Goal: Find specific page/section: Find specific page/section

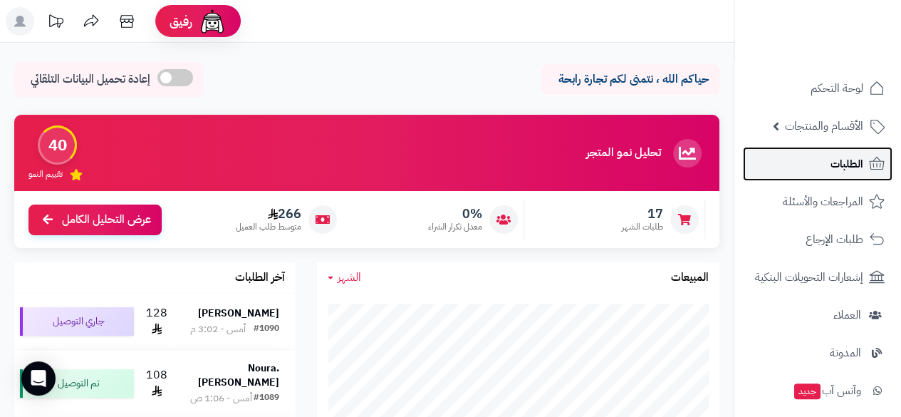
click at [829, 154] on link "الطلبات" at bounding box center [818, 164] width 150 height 34
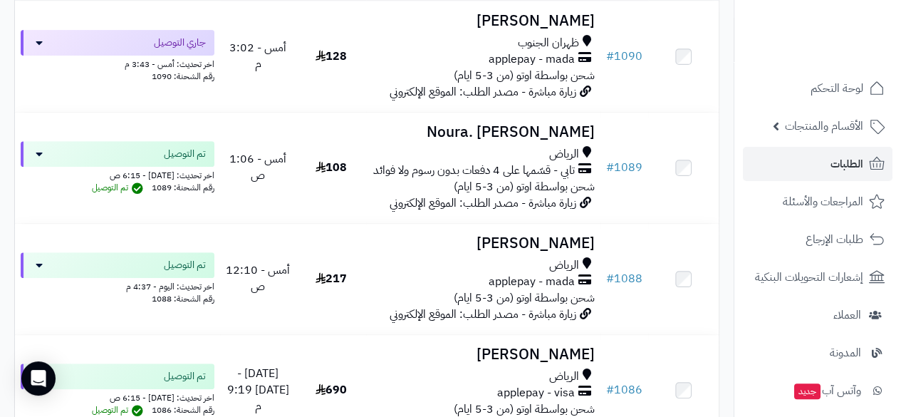
scroll to position [272, 0]
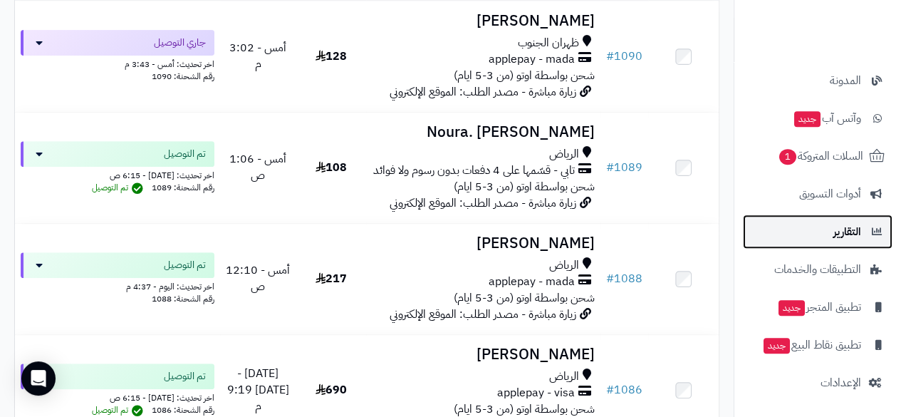
click at [847, 234] on span "التقارير" at bounding box center [848, 232] width 28 height 20
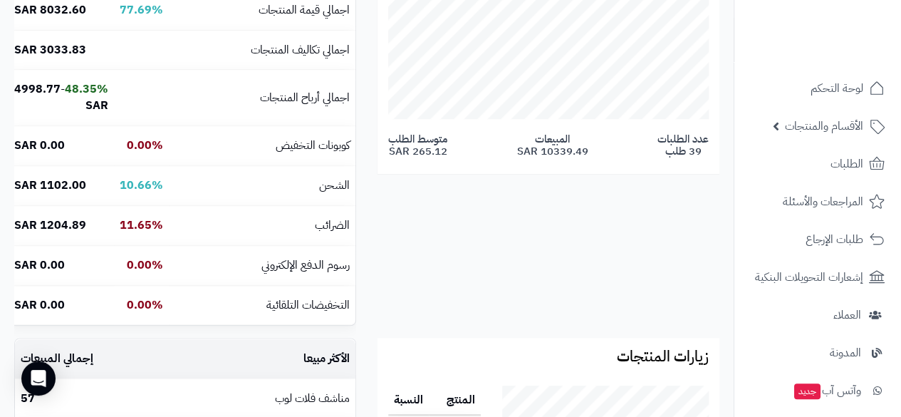
scroll to position [304, 0]
